Goal: Task Accomplishment & Management: Use online tool/utility

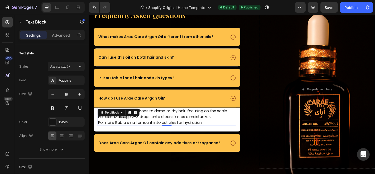
scroll to position [1069, 0]
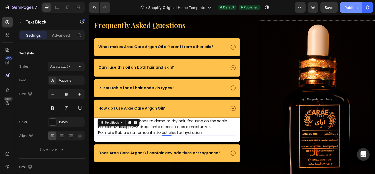
click at [353, 9] on div "Publish" at bounding box center [351, 8] width 13 height 6
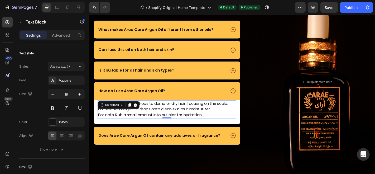
scroll to position [1215, 0]
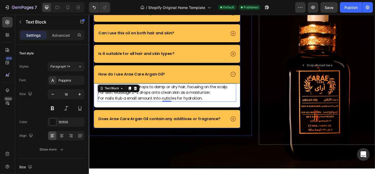
click at [224, 85] on div "How do I use Arae Care Argan Oil?" at bounding box center [175, 80] width 162 height 20
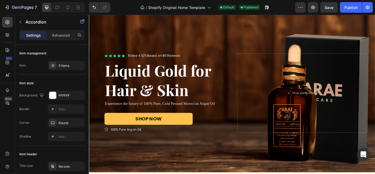
scroll to position [0, 0]
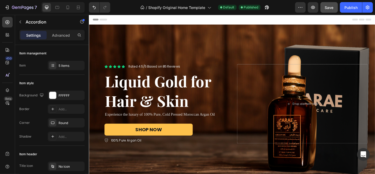
click at [348, 7] on div "Publish" at bounding box center [351, 8] width 13 height 6
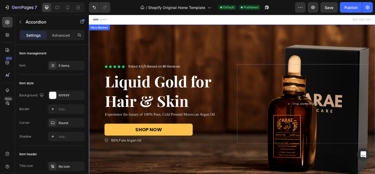
click at [234, 41] on div "Icon Icon Icon Icon Icon Icon List Rated 4.5/5 Based on 85 Reviews Text Block R…" at bounding box center [247, 112] width 317 height 175
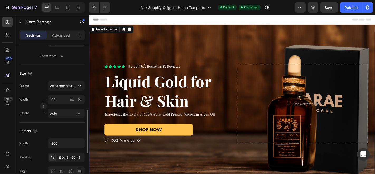
scroll to position [117, 0]
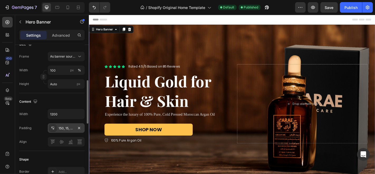
click at [63, 128] on div "150, 15, 150, 15" at bounding box center [66, 128] width 15 height 5
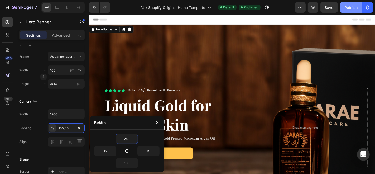
click at [354, 10] on button "Publish" at bounding box center [351, 7] width 22 height 11
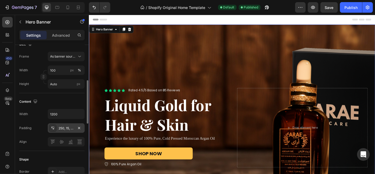
click at [62, 128] on div "250, 15, 150, 15" at bounding box center [66, 128] width 15 height 5
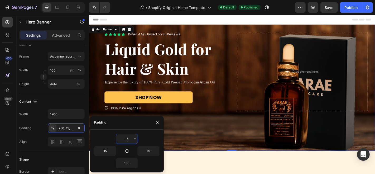
type input "150"
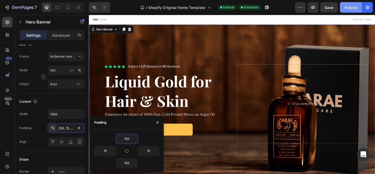
click at [355, 9] on div "Publish" at bounding box center [351, 8] width 13 height 6
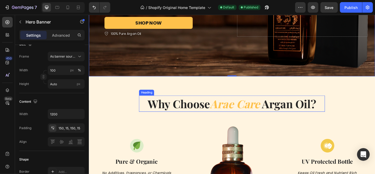
scroll to position [147, 0]
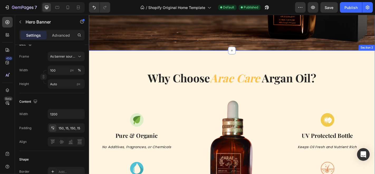
click at [247, 70] on div "Why Choose Arae Care Argan Oil? Heading Row Image Pure & Organic Text block No …" at bounding box center [247, 157] width 317 height 207
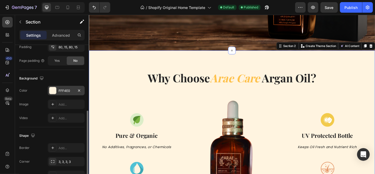
click at [53, 89] on div at bounding box center [52, 90] width 7 height 7
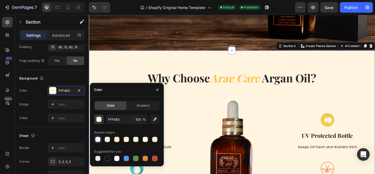
click at [100, 121] on div "button" at bounding box center [99, 119] width 5 height 5
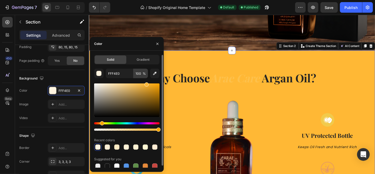
drag, startPoint x: 104, startPoint y: 84, endPoint x: 146, endPoint y: 78, distance: 42.7
click at [146, 78] on div "FFF4E0 100 % Recent colors Suggested for you" at bounding box center [126, 119] width 65 height 101
type input "FFB835"
type input "100"
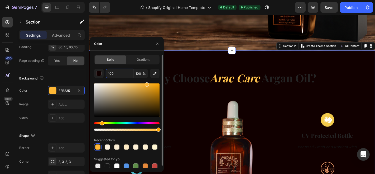
click at [147, 84] on div at bounding box center [147, 84] width 4 height 4
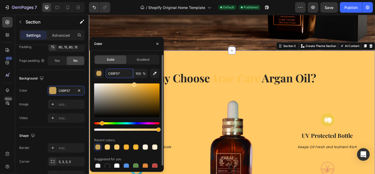
drag, startPoint x: 147, startPoint y: 85, endPoint x: 134, endPoint y: 80, distance: 13.7
click at [134, 80] on div "C69F57 100 % Recent colors Suggested for you" at bounding box center [126, 119] width 65 height 101
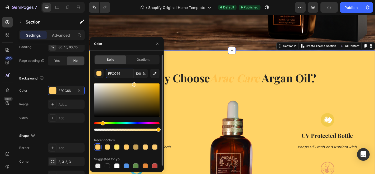
click at [102, 122] on div "Hue" at bounding box center [103, 123] width 4 height 4
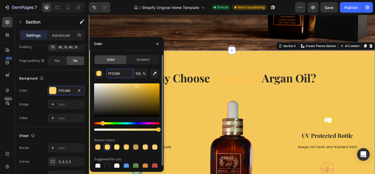
click at [136, 84] on div at bounding box center [137, 86] width 4 height 4
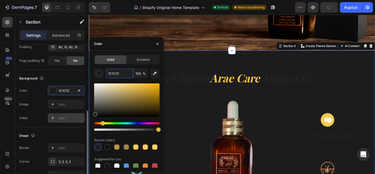
drag, startPoint x: 93, startPoint y: 105, endPoint x: 70, endPoint y: 113, distance: 24.5
click at [70, 113] on div "450 Beta Sections(18) Elements(83) Section Element Hero Section Product Detail …" at bounding box center [44, 94] width 89 height 159
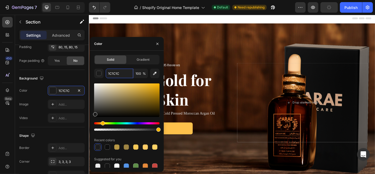
scroll to position [0, 0]
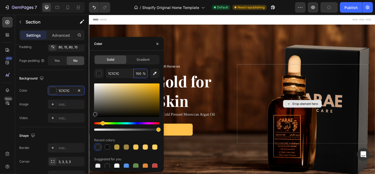
type input "0F0F0F"
type input "100100"
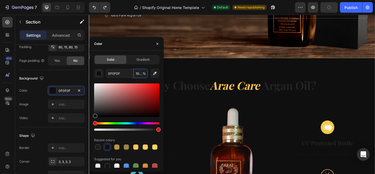
scroll to position [147, 0]
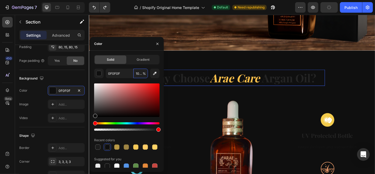
type input "B79745"
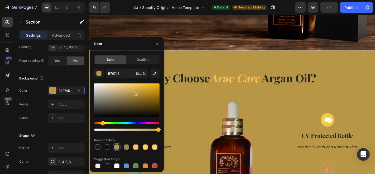
type input "100"
click at [112, 73] on input "B79745" at bounding box center [119, 74] width 27 height 10
paste input "edc531"
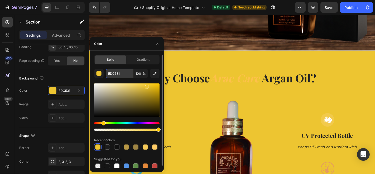
paste input "f9dc5c"
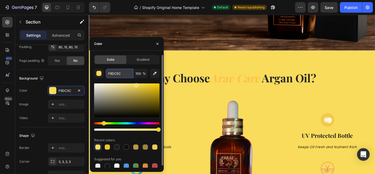
click at [119, 73] on input "F9DC5C" at bounding box center [119, 74] width 27 height 10
paste input "fae588"
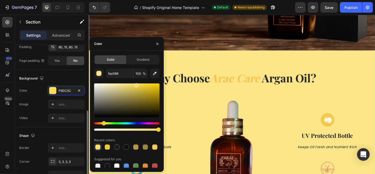
click at [45, 74] on div "Background" at bounding box center [51, 78] width 65 height 8
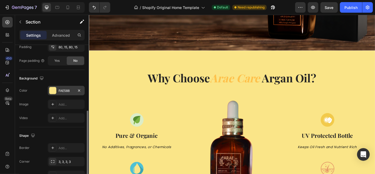
drag, startPoint x: 62, startPoint y: 87, endPoint x: 65, endPoint y: 86, distance: 3.1
click at [62, 88] on div "FAE588" at bounding box center [66, 90] width 15 height 5
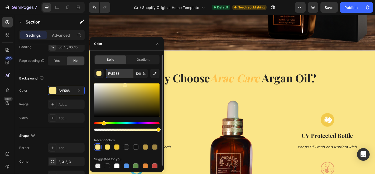
click at [117, 73] on input "FAE588" at bounding box center [119, 74] width 27 height 10
paste input "fff185"
type input "fff185"
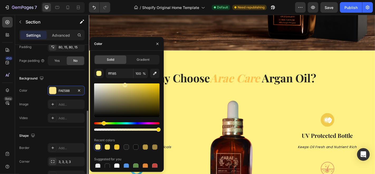
click at [39, 89] on div "Color FAE588" at bounding box center [51, 91] width 65 height 10
click at [241, 82] on strong "Arae Care" at bounding box center [250, 84] width 55 height 16
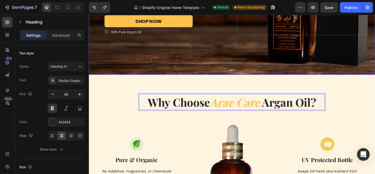
scroll to position [117, 0]
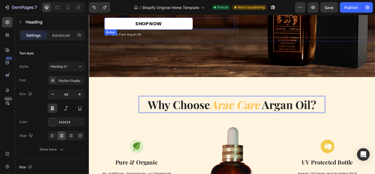
click at [174, 29] on button "SHOP NOW" at bounding box center [155, 24] width 98 height 13
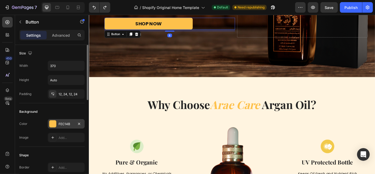
click at [56, 125] on div at bounding box center [52, 123] width 7 height 7
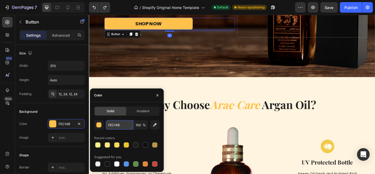
click at [114, 129] on input "FEC14B" at bounding box center [119, 125] width 27 height 10
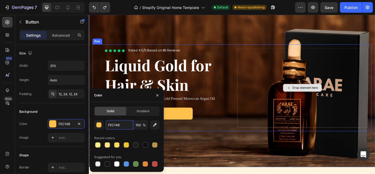
scroll to position [0, 0]
